Goal: Task Accomplishment & Management: Complete application form

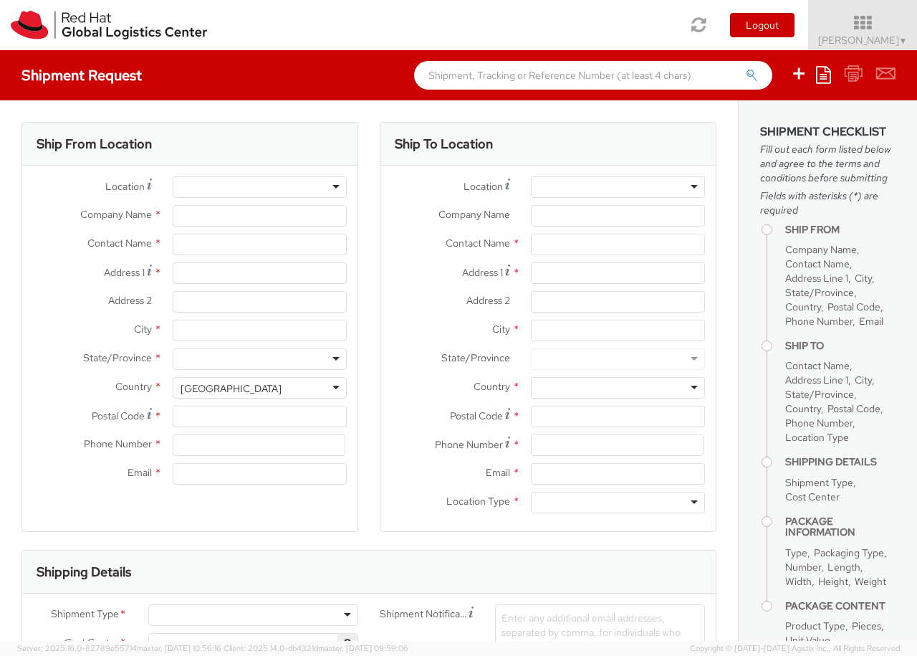
select select "850"
select select
type input "Red Hat Czech s.r.o."
type input "[PERSON_NAME]"
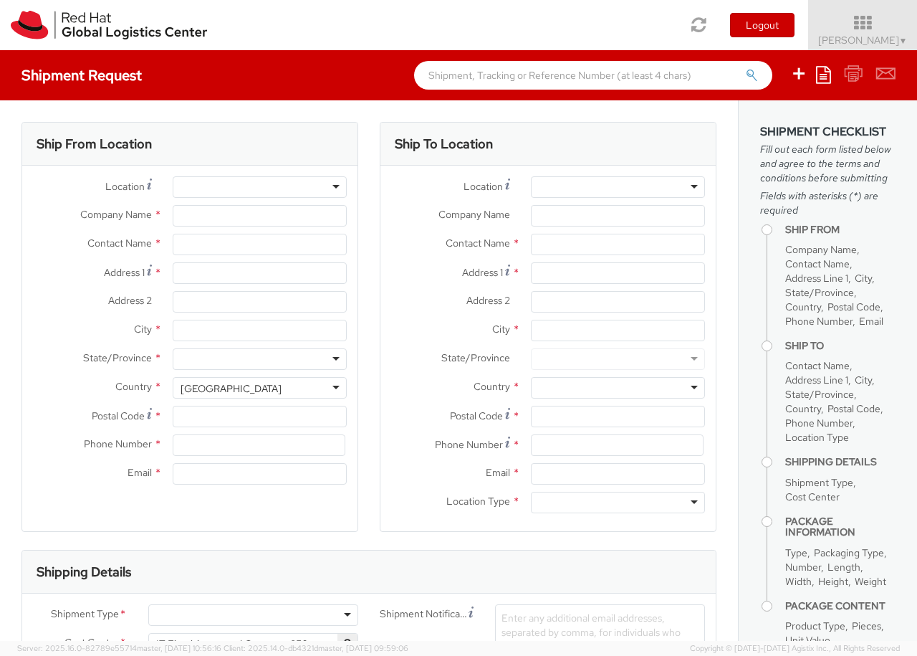
type input "Purkynova 647/111"
type input "[GEOGRAPHIC_DATA]"
type input "621 00"
type input "420 532 294 555"
type input "[EMAIL_ADDRESS][DOMAIN_NAME]"
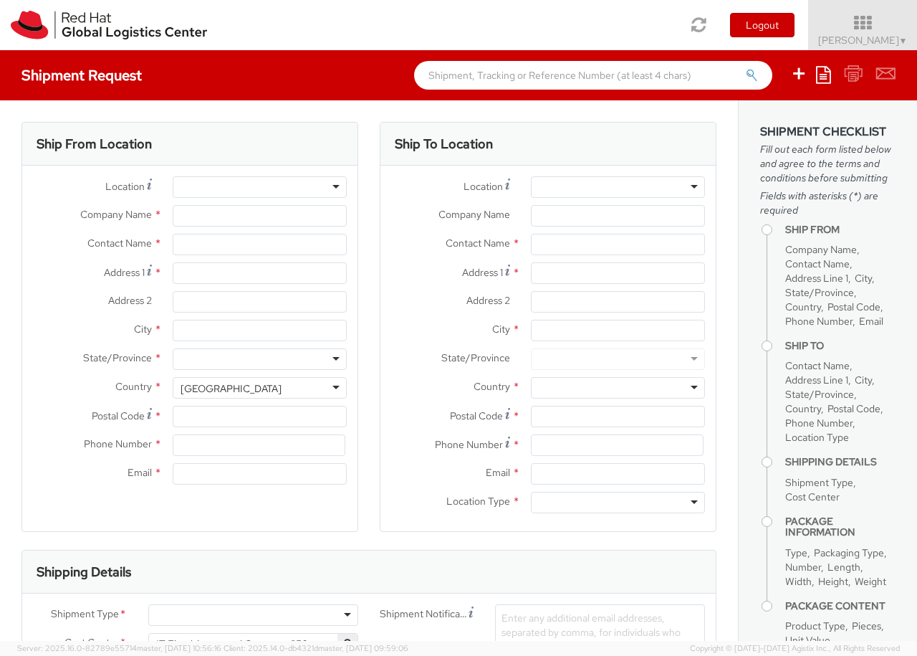
select select "CM"
select select "KGS"
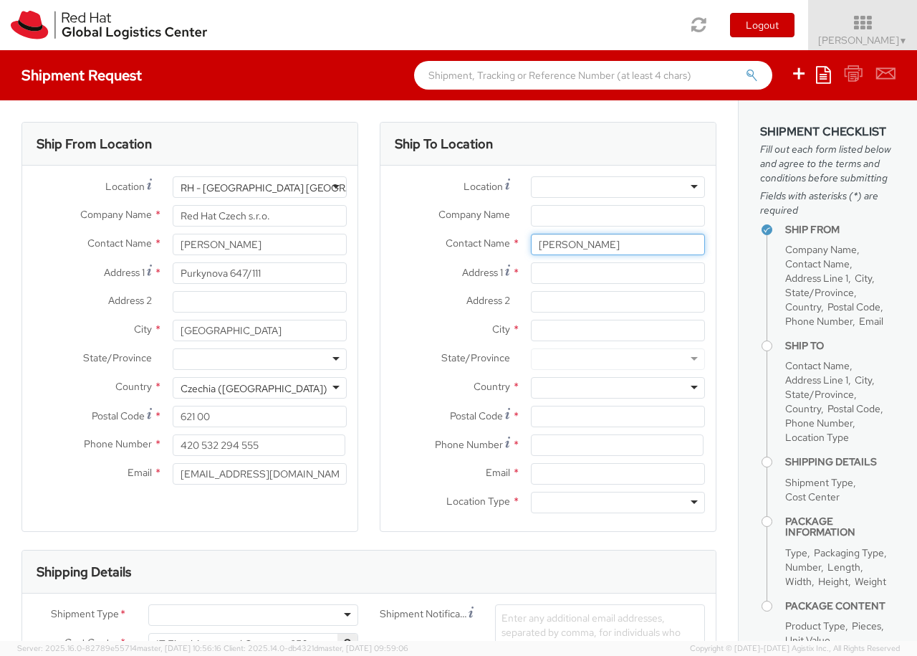
type input "[PERSON_NAME]"
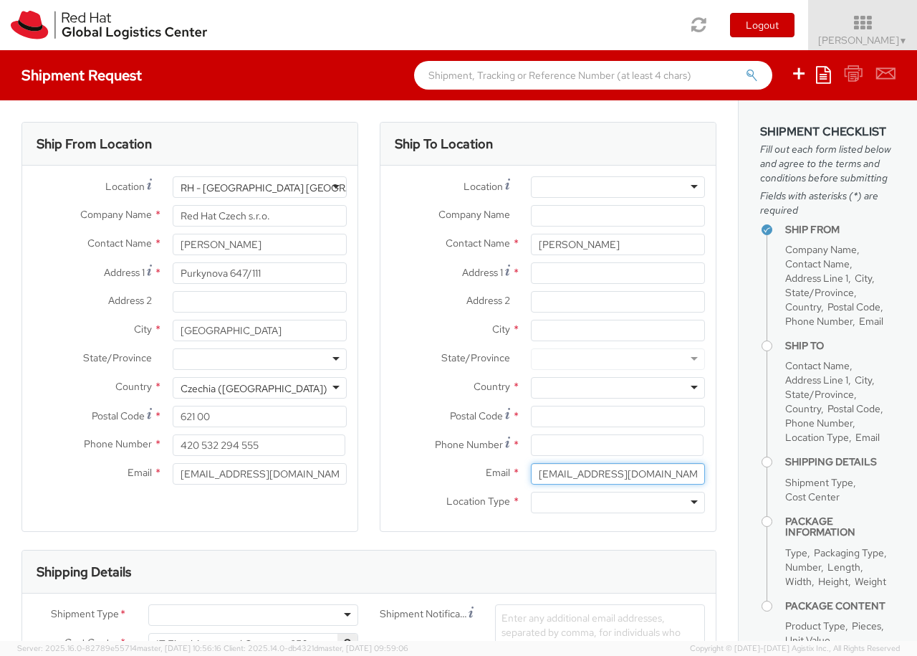
type input "[EMAIL_ADDRESS][DOMAIN_NAME]"
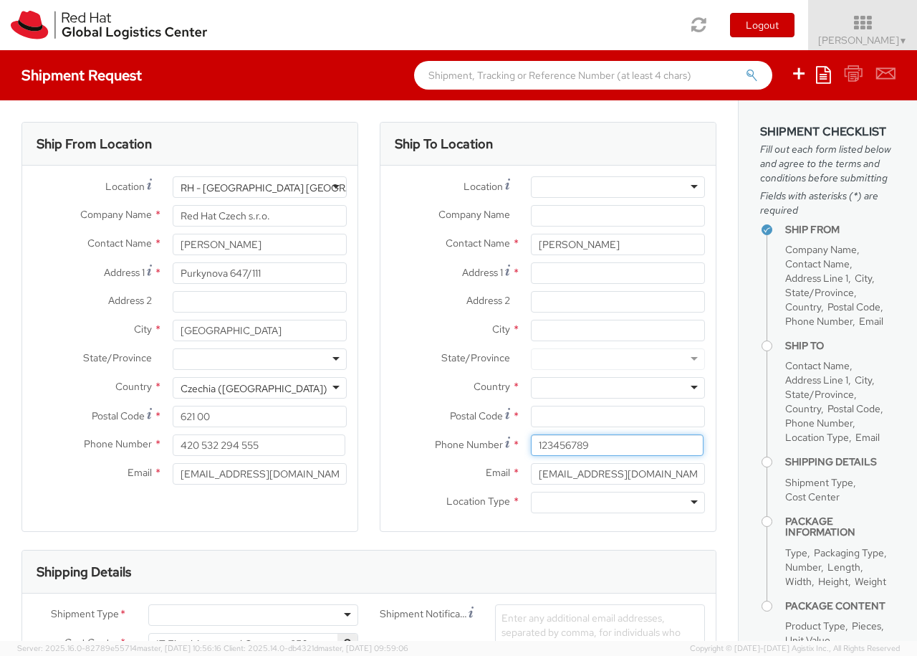
type input "123456789"
click at [618, 187] on div at bounding box center [618, 186] width 174 height 21
type input "[GEOGRAPHIC_DATA] [GEOGRAPHIC_DATA] - B"
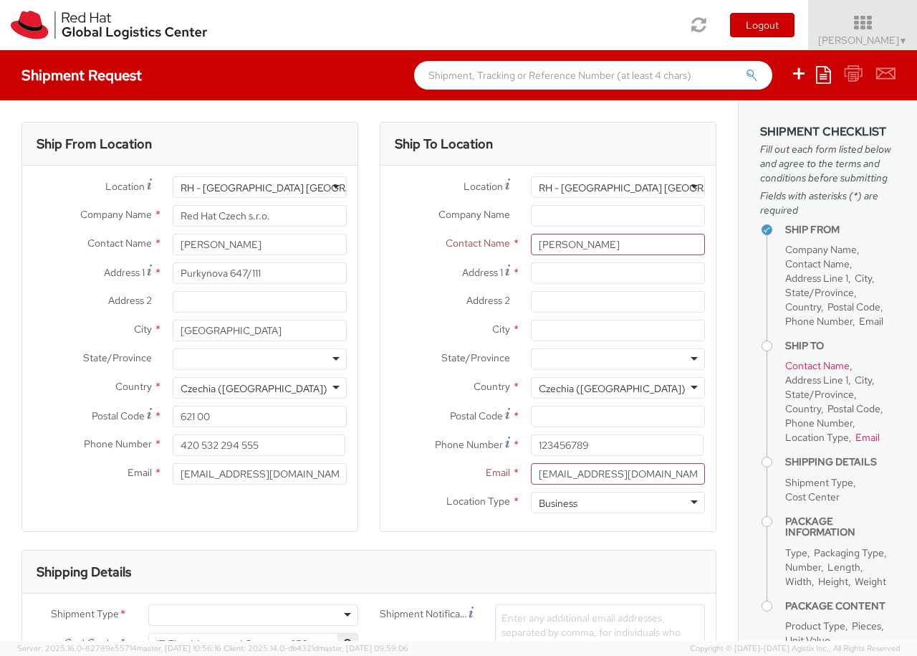
type input "Red Hat Czech s.r.o."
type input "Purkynova 647/111"
type input "[GEOGRAPHIC_DATA]"
type input "621 00"
type input "420 532 294 555"
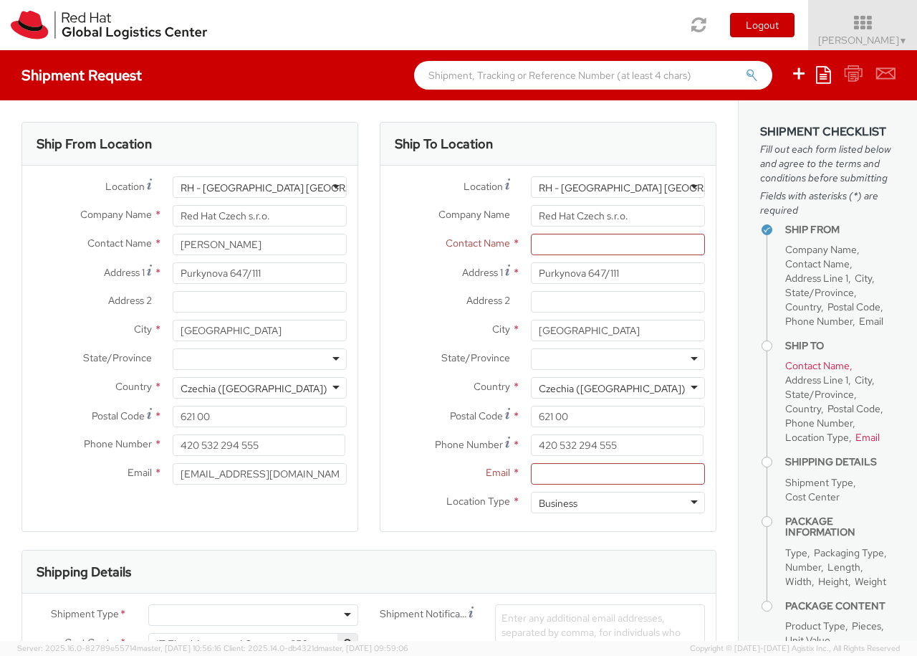
click at [618, 502] on div "Business" at bounding box center [618, 502] width 174 height 21
click at [253, 615] on div at bounding box center [253, 614] width 210 height 21
type input "bu"
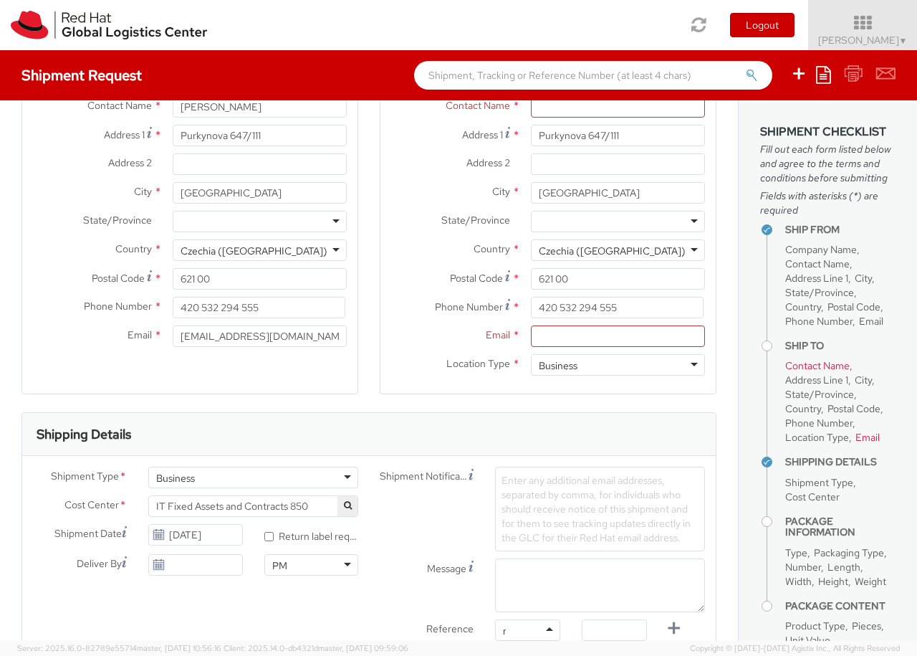
type input "ref"
type input "RPCI0080269"
type input "[EMAIL_ADDRESS][DOMAIN_NAME]"
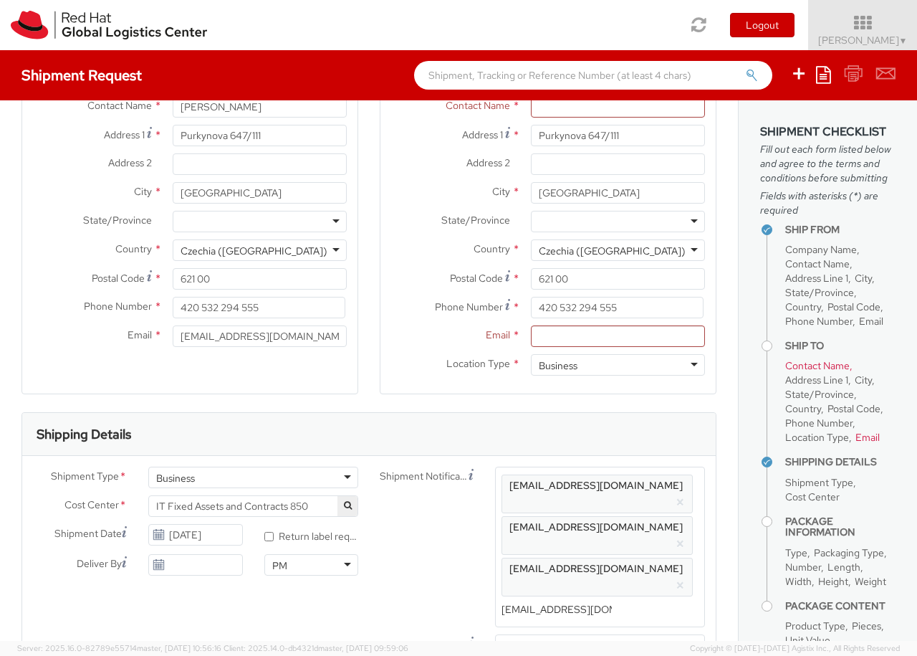
scroll to position [0, 16]
type input "[EMAIL_ADDRESS][DOMAIN_NAME]"
click at [616, 553] on ul "[EMAIL_ADDRESS][DOMAIN_NAME] × [EMAIL_ADDRESS][DOMAIN_NAME] × [EMAIL_ADDRESS][D…" at bounding box center [600, 547] width 197 height 148
